Goal: Task Accomplishment & Management: Use online tool/utility

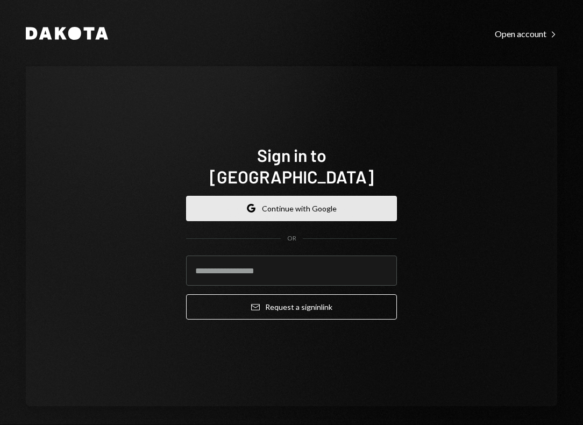
click at [359, 196] on button "Google Continue with Google" at bounding box center [291, 208] width 211 height 25
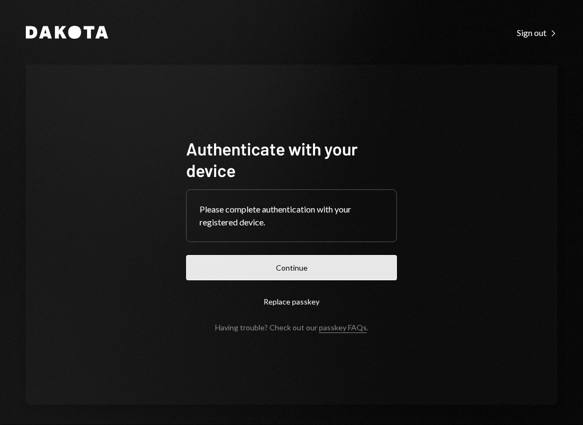
click at [284, 273] on button "Continue" at bounding box center [291, 267] width 211 height 25
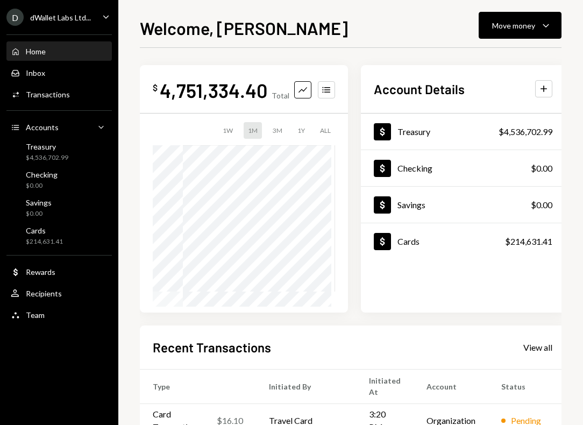
click at [298, 129] on div "1Y" at bounding box center [301, 130] width 16 height 17
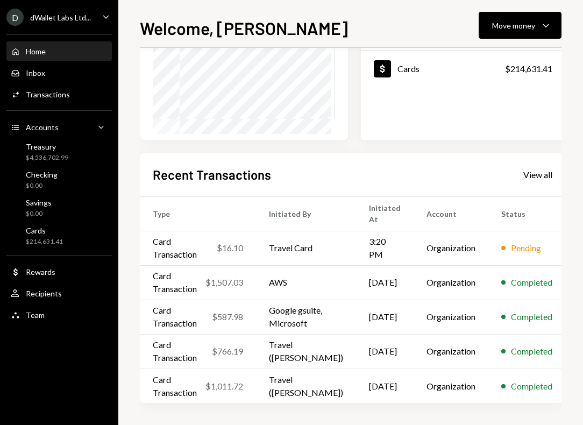
scroll to position [176, 0]
click at [285, 243] on td "Travel Card" at bounding box center [306, 248] width 100 height 34
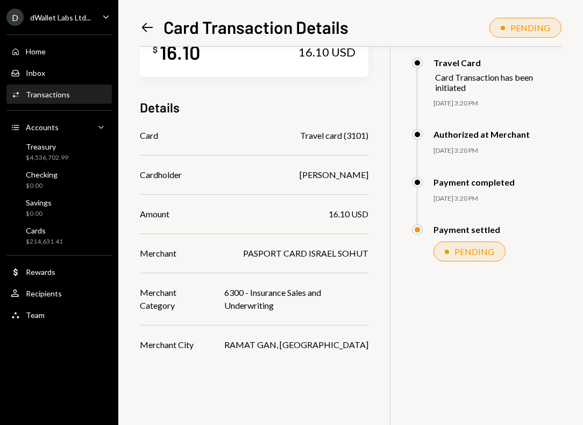
scroll to position [42, 0]
click at [144, 26] on icon at bounding box center [147, 27] width 11 height 9
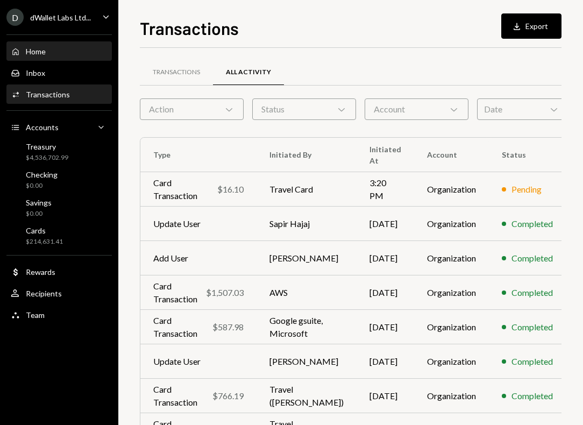
click at [41, 47] on div "Home" at bounding box center [36, 51] width 20 height 9
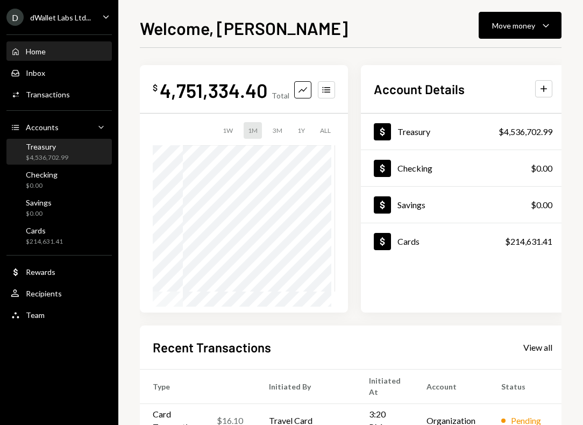
click at [55, 161] on div "$4,536,702.99" at bounding box center [47, 157] width 42 height 9
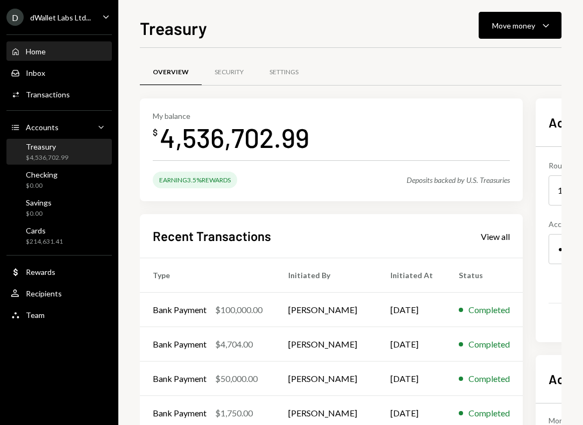
click at [56, 43] on div "Home Home" at bounding box center [59, 51] width 97 height 18
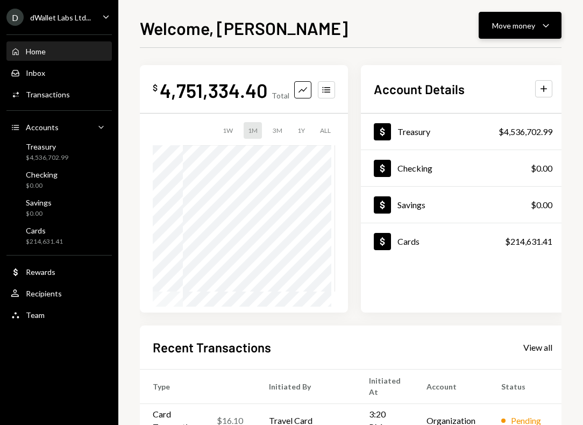
click at [511, 30] on div "Move money" at bounding box center [513, 25] width 43 height 11
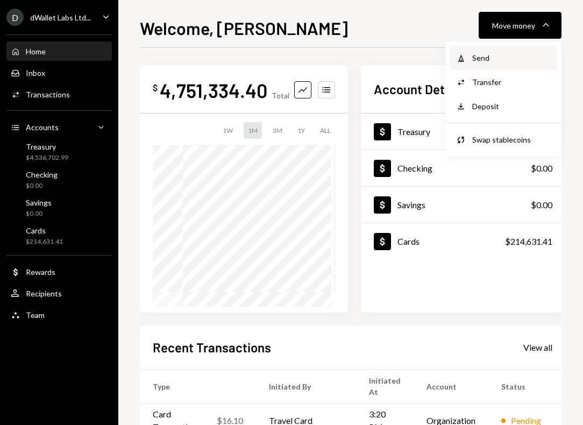
click at [492, 56] on div "Send" at bounding box center [511, 57] width 78 height 11
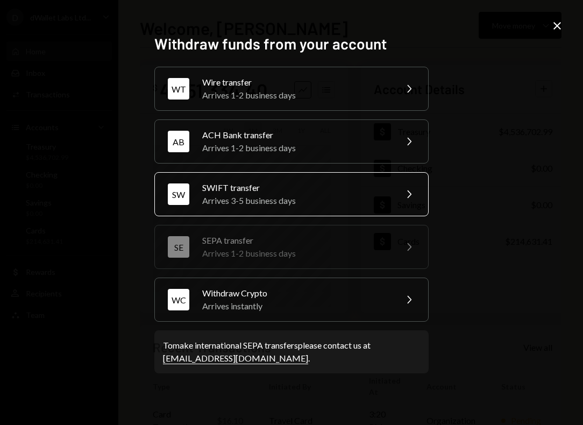
click at [334, 198] on div "Arrives 3-5 business days" at bounding box center [295, 200] width 187 height 13
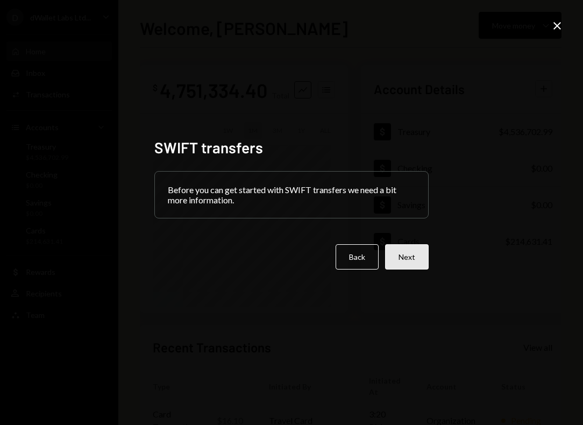
click at [405, 253] on button "Next" at bounding box center [407, 256] width 44 height 25
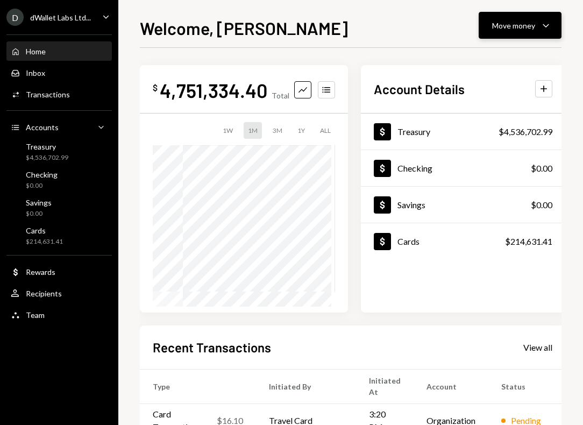
click at [514, 33] on button "Move money Caret Down" at bounding box center [519, 25] width 83 height 27
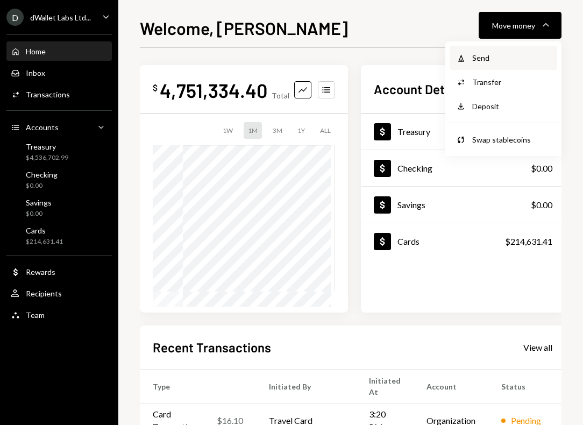
click at [500, 52] on div "Send" at bounding box center [511, 57] width 78 height 11
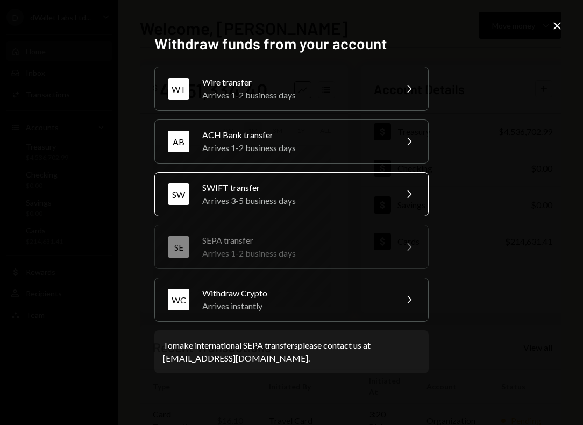
click at [292, 194] on div "SWIFT transfer" at bounding box center [295, 187] width 187 height 13
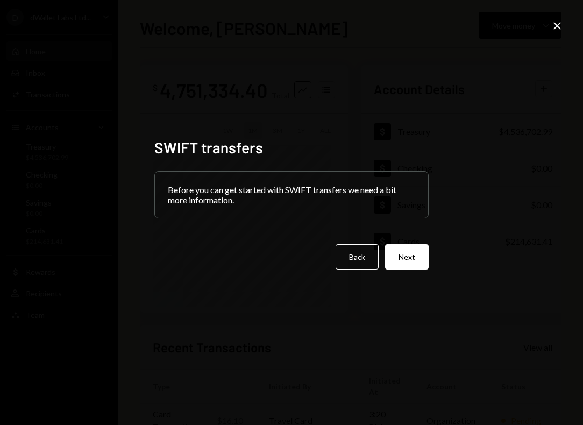
click at [566, 25] on div "SWIFT transfers Before you can get started with SWIFT transfers we need a bit m…" at bounding box center [291, 212] width 583 height 425
click at [556, 25] on icon at bounding box center [557, 26] width 8 height 8
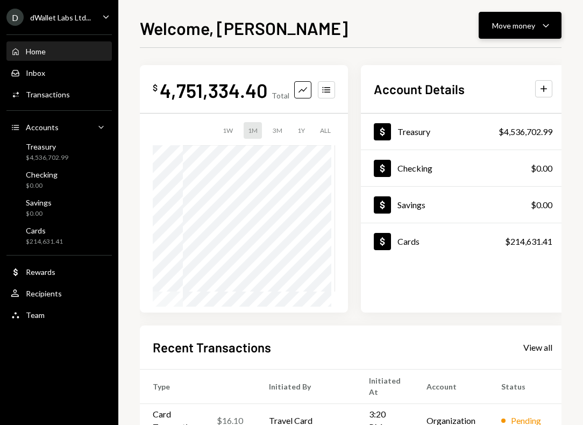
click at [532, 32] on button "Move money Caret Down" at bounding box center [519, 25] width 83 height 27
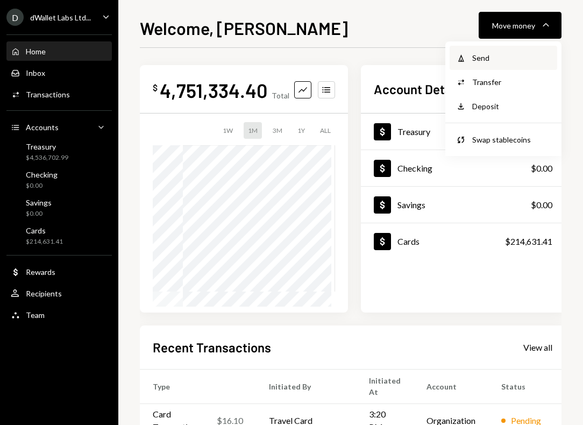
click at [513, 56] on div "Send" at bounding box center [511, 57] width 78 height 11
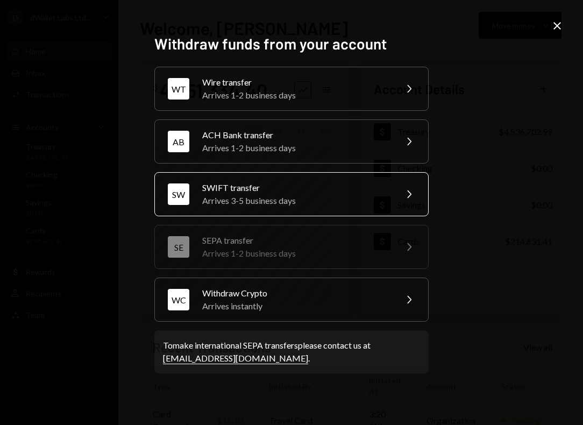
click at [323, 184] on div "SWIFT transfer" at bounding box center [295, 187] width 187 height 13
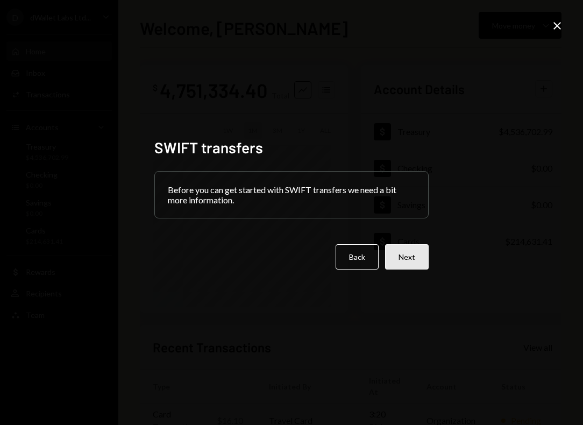
click at [406, 260] on button "Next" at bounding box center [407, 256] width 44 height 25
